Goal: Information Seeking & Learning: Learn about a topic

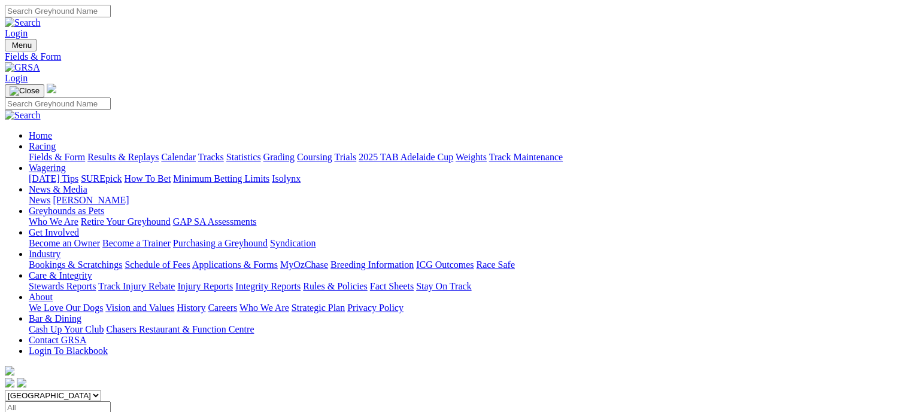
select select "QLD"
click at [81, 390] on select "South Australia New South Wales Northern Territory Queensland Tasmania Victoria…" at bounding box center [53, 395] width 96 height 11
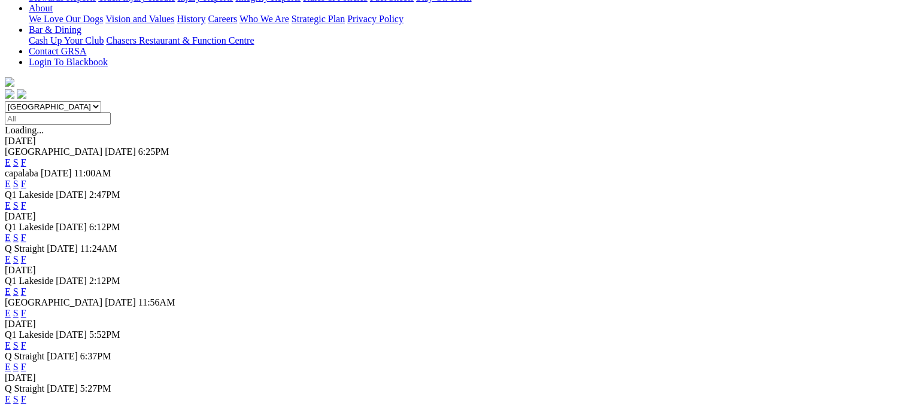
scroll to position [419, 0]
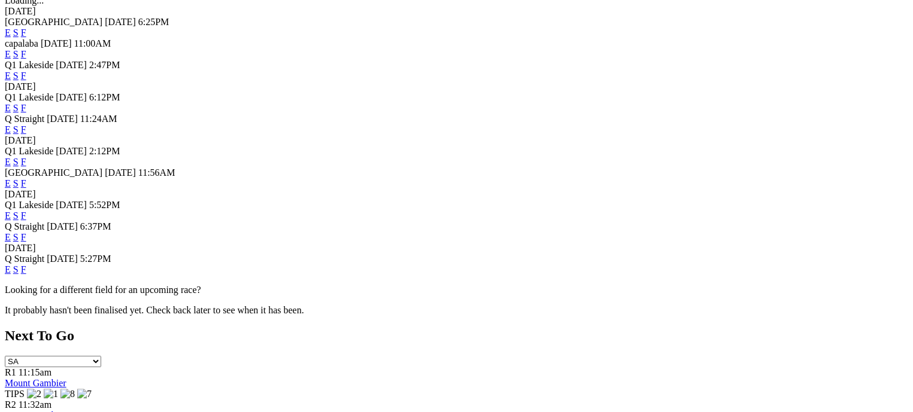
click at [26, 211] on link "F" at bounding box center [23, 216] width 5 height 10
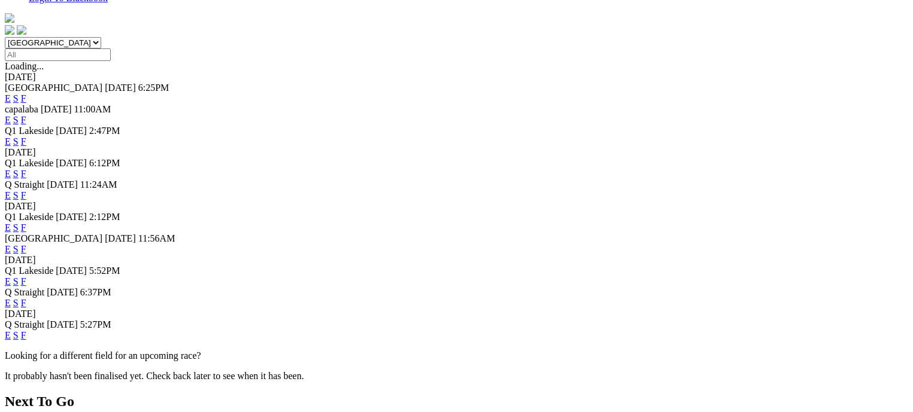
scroll to position [359, 0]
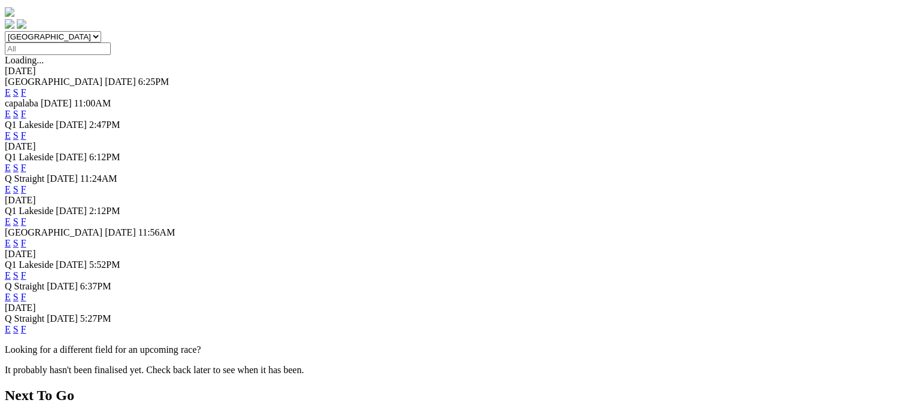
click at [26, 294] on link "F" at bounding box center [23, 297] width 5 height 10
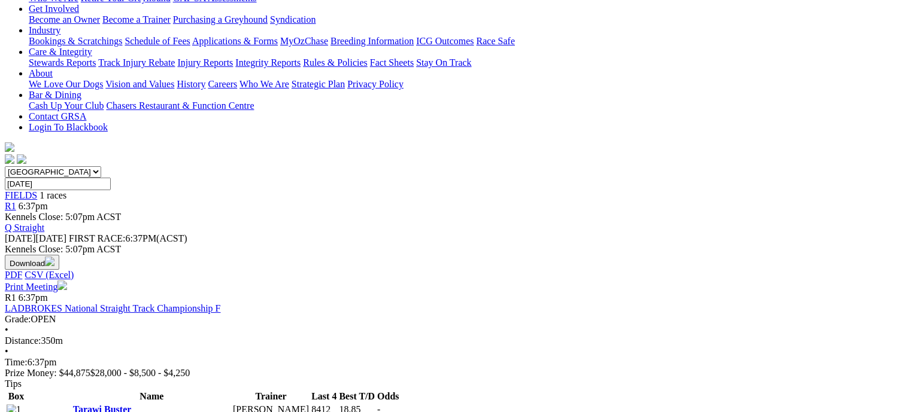
scroll to position [239, 0]
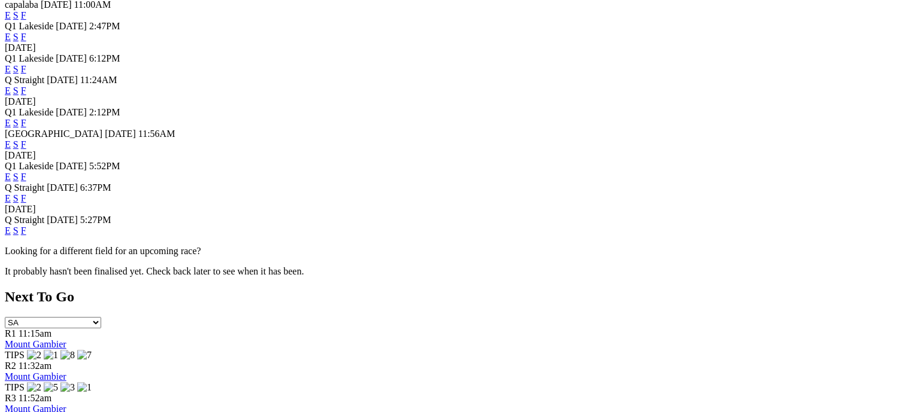
scroll to position [479, 0]
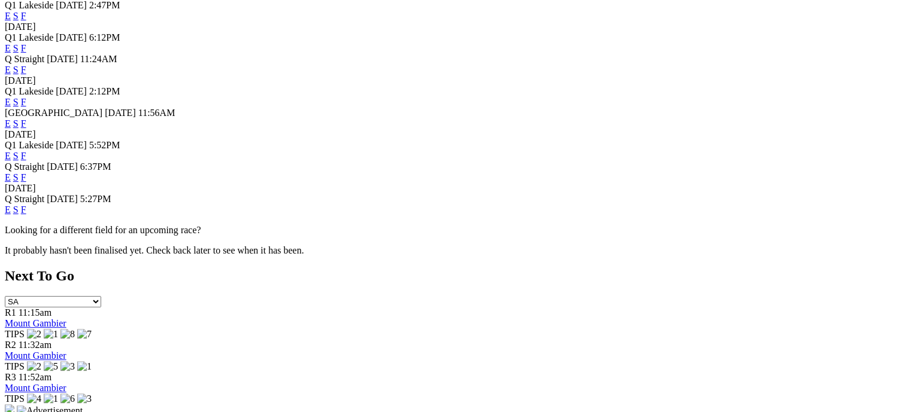
click at [26, 215] on link "F" at bounding box center [23, 210] width 5 height 10
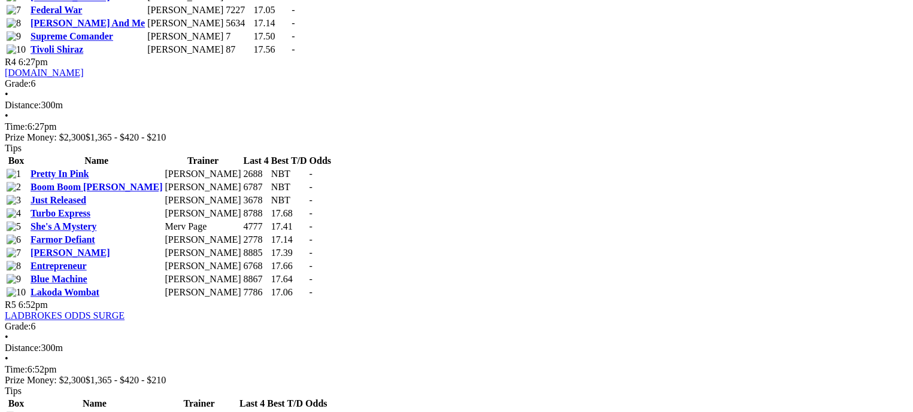
scroll to position [1377, 0]
